Goal: Transaction & Acquisition: Download file/media

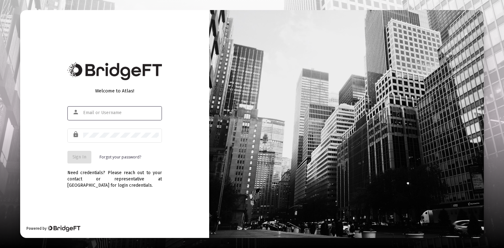
type input "[EMAIL_ADDRESS][DOMAIN_NAME]"
click at [83, 160] on span "Sign In" at bounding box center [79, 157] width 14 height 5
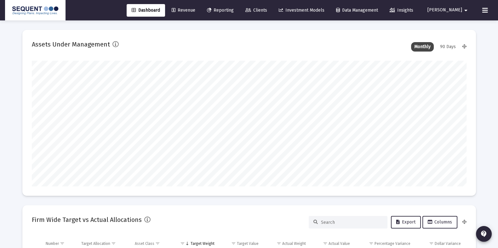
scroll to position [126, 234]
type input "[DATE]"
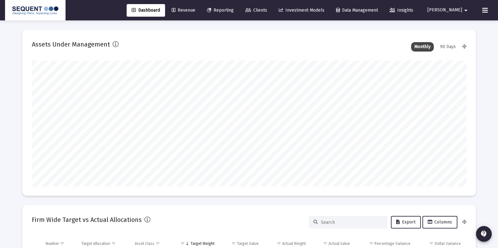
click at [195, 9] on span "Revenue" at bounding box center [184, 10] width 24 height 5
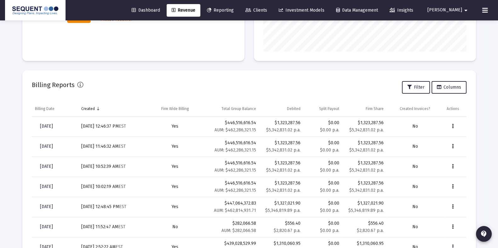
scroll to position [165, 0]
click at [48, 127] on span "[DATE]" at bounding box center [46, 125] width 13 height 5
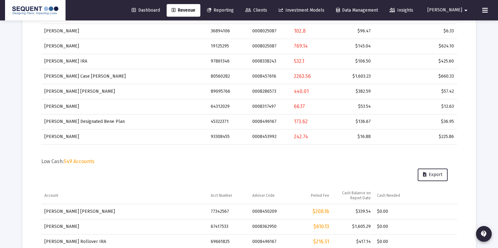
scroll to position [112, 0]
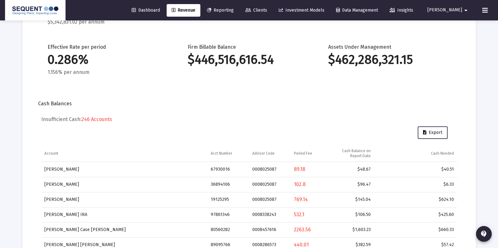
click at [432, 128] on button "Export" at bounding box center [433, 133] width 30 height 13
click at [435, 134] on span "Export" at bounding box center [432, 132] width 19 height 5
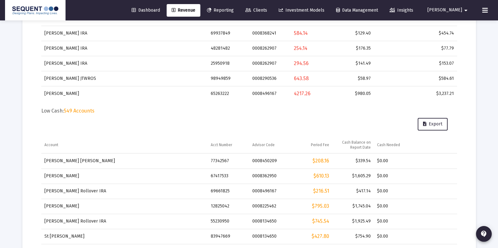
scroll to position [0, 0]
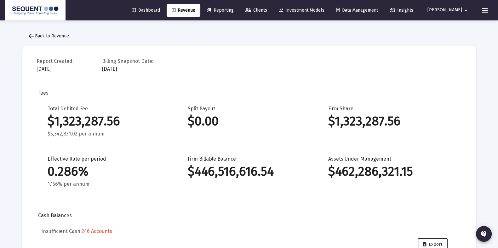
click at [267, 9] on span "Clients" at bounding box center [256, 10] width 22 height 5
